Goal: Obtain resource: Download file/media

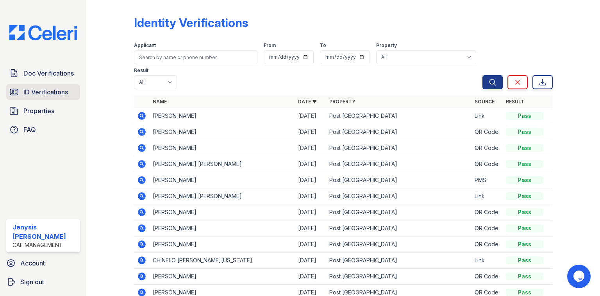
click at [44, 88] on span "ID Verifications" at bounding box center [45, 91] width 45 height 9
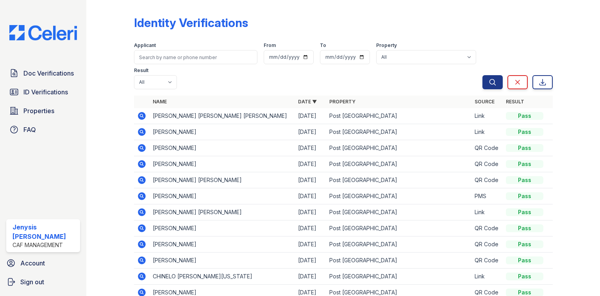
click at [142, 115] on icon at bounding box center [141, 115] width 9 height 9
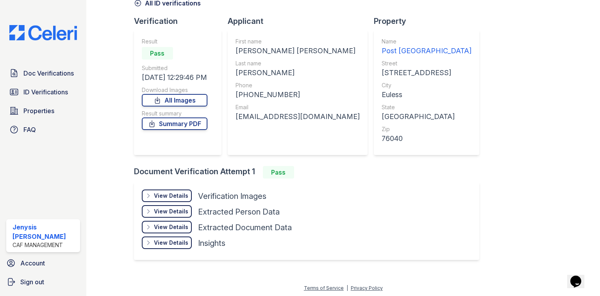
click at [168, 194] on div "View Details" at bounding box center [171, 196] width 34 height 8
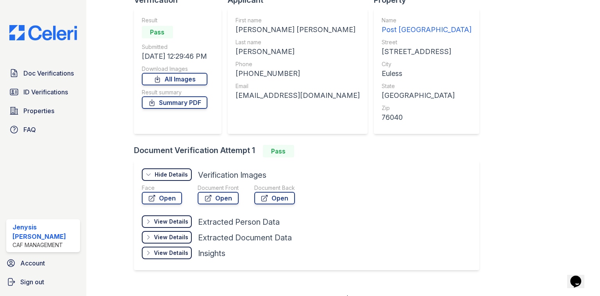
scroll to position [73, 0]
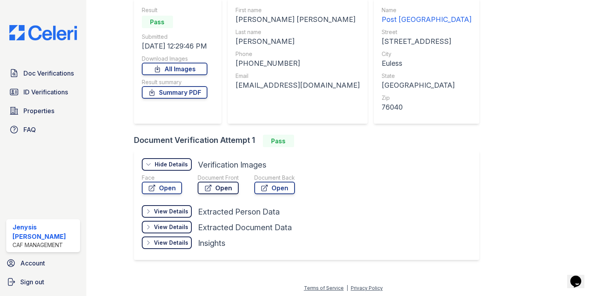
click at [233, 190] on link "Open" at bounding box center [218, 187] width 41 height 13
click at [264, 181] on link "Open" at bounding box center [275, 187] width 41 height 13
drag, startPoint x: 174, startPoint y: 92, endPoint x: 189, endPoint y: 61, distance: 34.8
click at [174, 92] on link "Summary PDF" at bounding box center [175, 92] width 66 height 13
click at [60, 75] on span "Doc Verifications" at bounding box center [48, 72] width 50 height 9
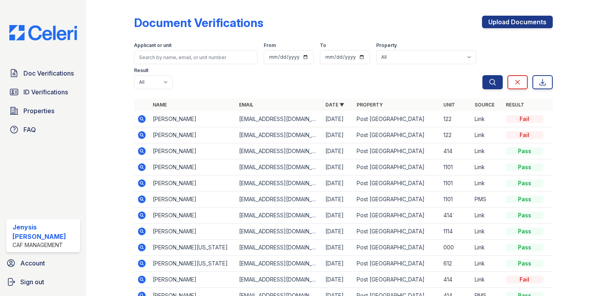
click at [140, 275] on icon at bounding box center [142, 279] width 8 height 8
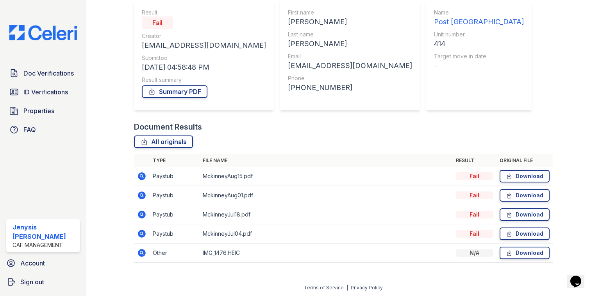
scroll to position [72, 0]
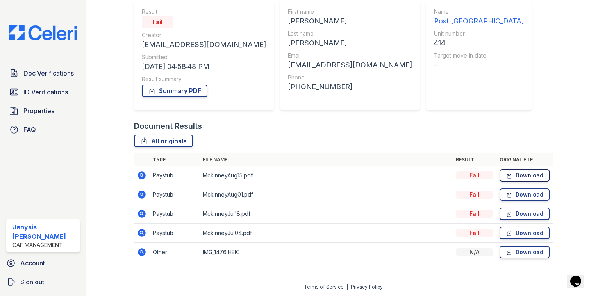
click at [513, 178] on link "Download" at bounding box center [525, 175] width 50 height 13
click at [145, 174] on icon at bounding box center [142, 175] width 8 height 8
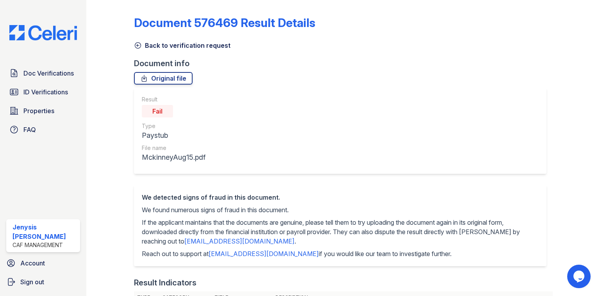
click at [169, 47] on link "Back to verification request" at bounding box center [182, 45] width 97 height 9
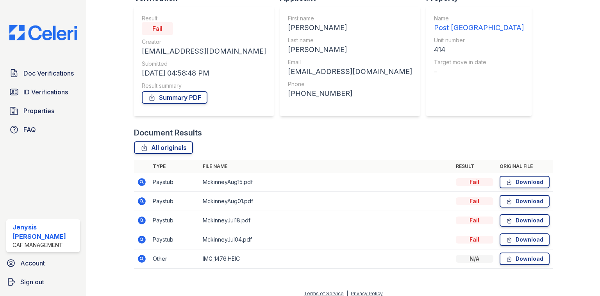
scroll to position [72, 0]
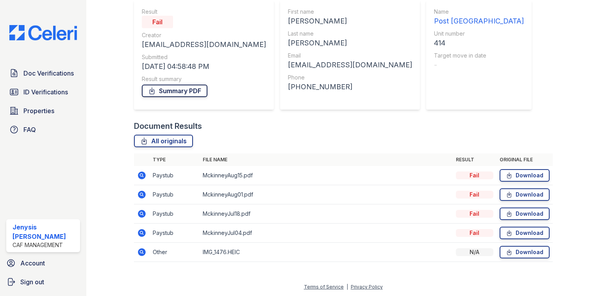
click at [180, 94] on link "Summary PDF" at bounding box center [175, 90] width 66 height 13
